Goal: Task Accomplishment & Management: Manage account settings

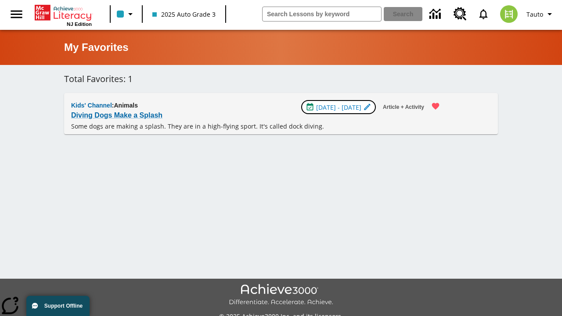
click at [340, 107] on span "[DATE] - [DATE]" at bounding box center [338, 107] width 45 height 9
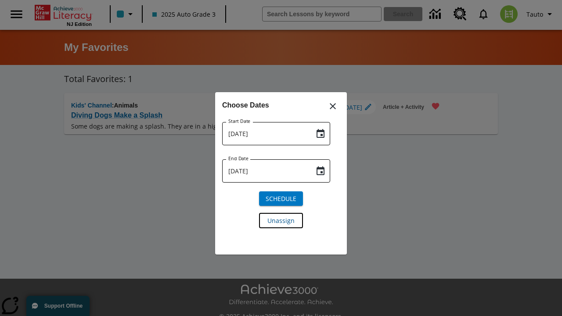
click at [281, 220] on span "Unassign" at bounding box center [280, 220] width 27 height 9
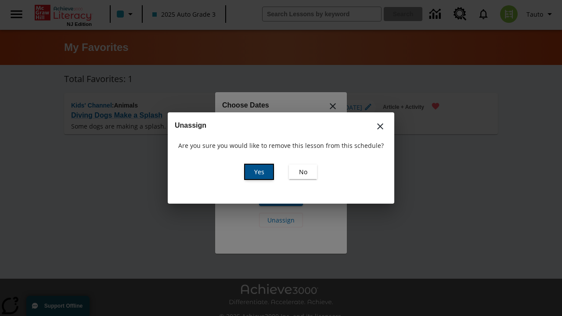
click at [259, 172] on span "Yes" at bounding box center [259, 171] width 10 height 9
